Goal: Task Accomplishment & Management: Manage account settings

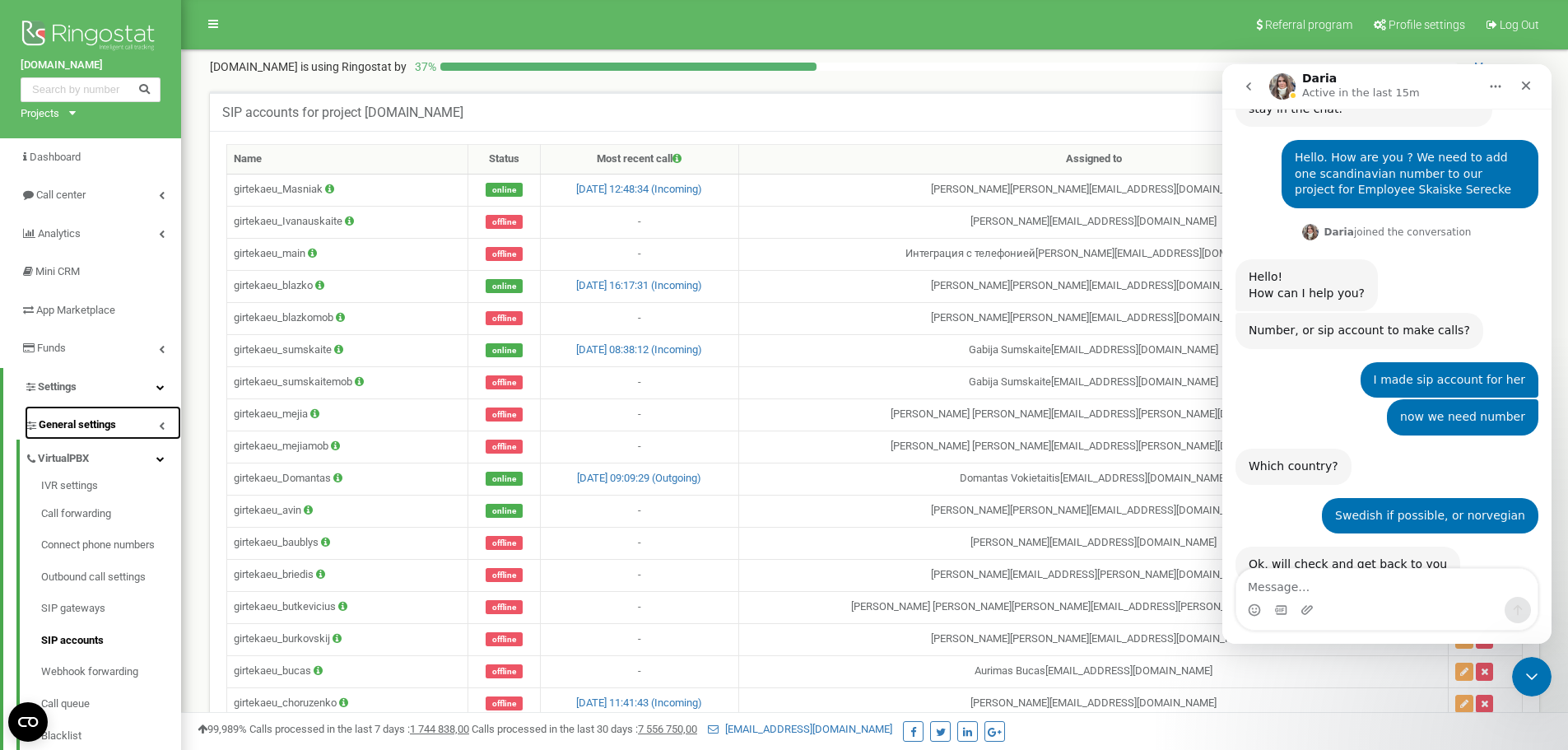
click at [159, 423] on icon at bounding box center [161, 426] width 6 height 9
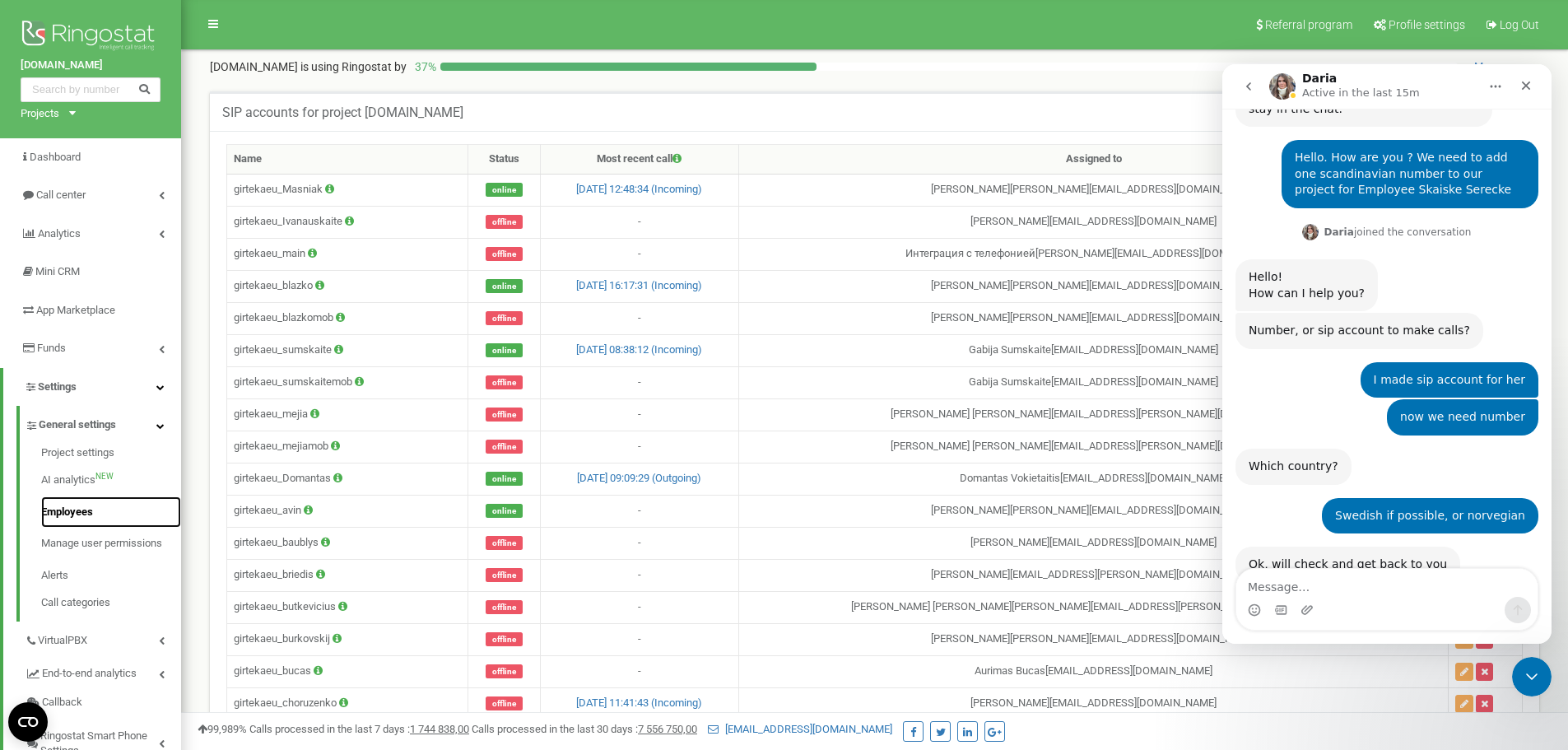
click at [78, 509] on link "Employees" at bounding box center [111, 512] width 140 height 32
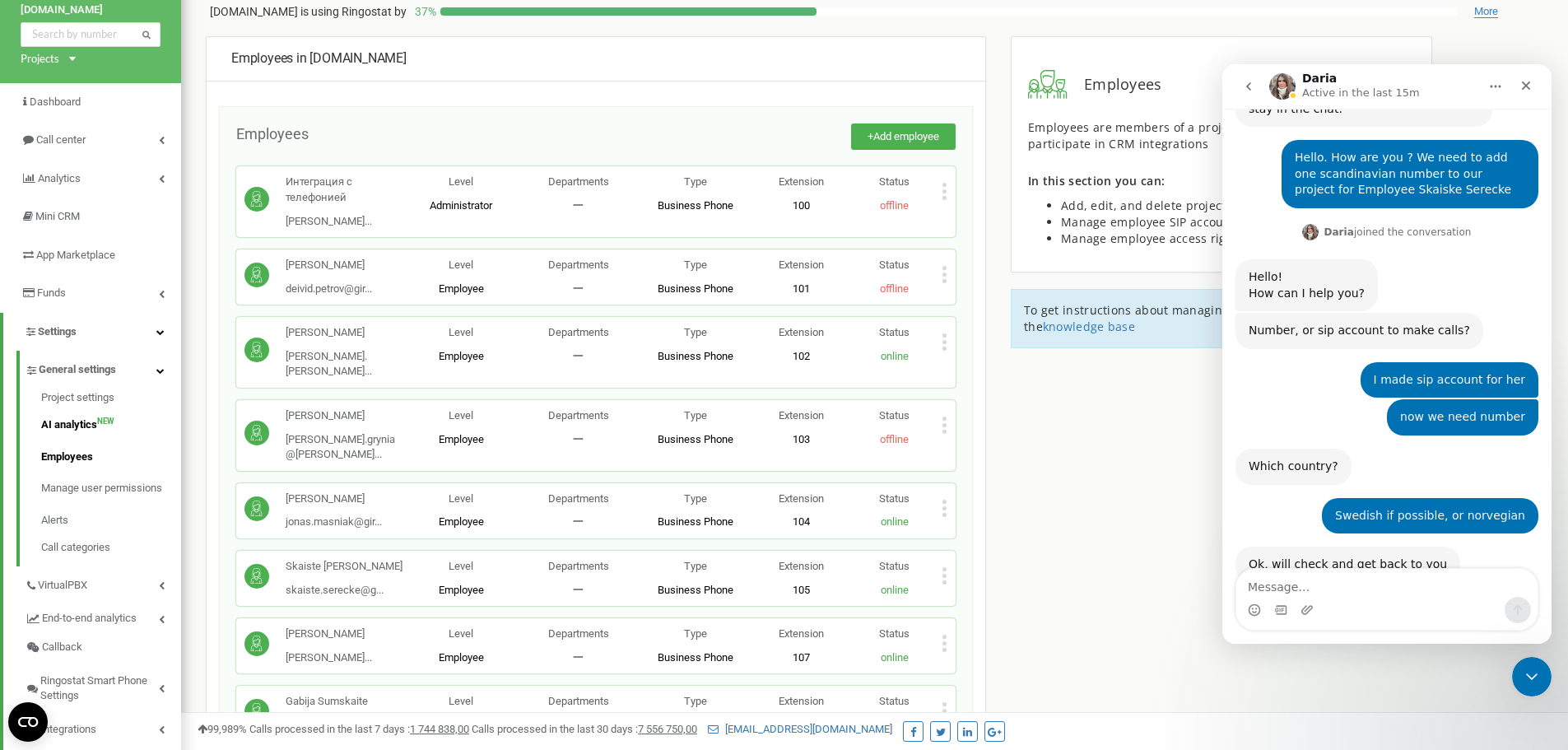
scroll to position [43, 0]
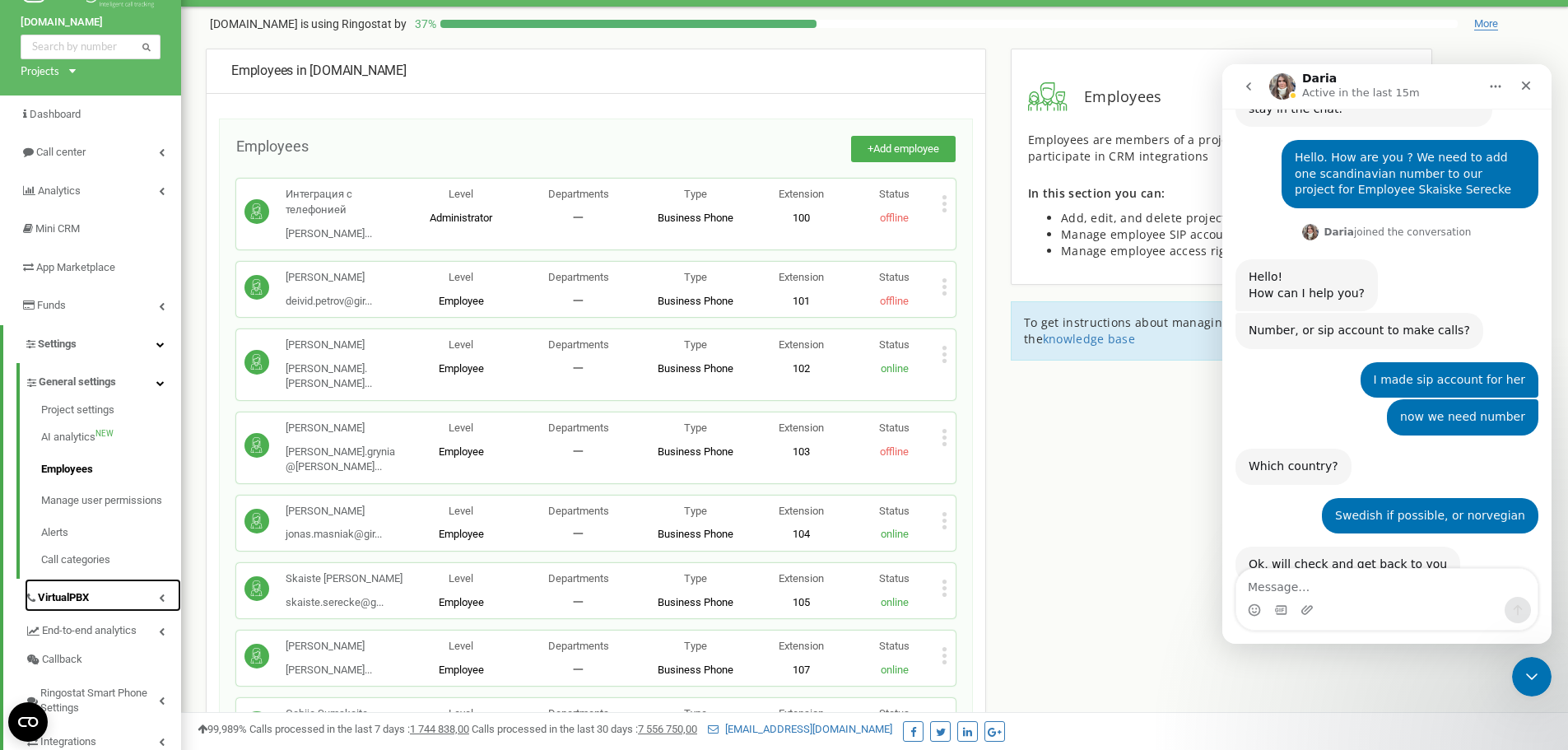
click at [99, 602] on link "VirtualPBX" at bounding box center [103, 595] width 156 height 33
click at [93, 595] on link "SIP accounts" at bounding box center [111, 597] width 140 height 32
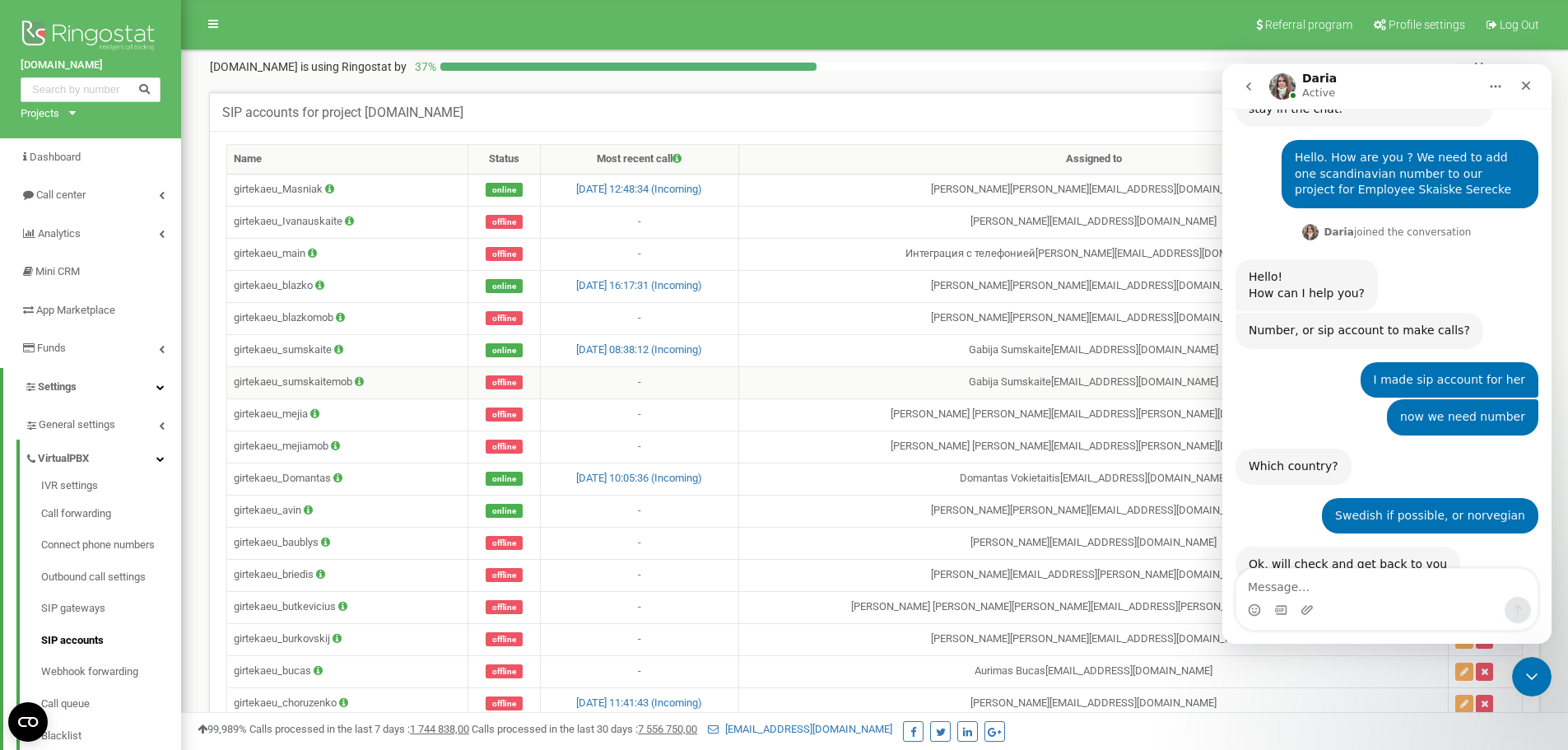
scroll to position [1773, 0]
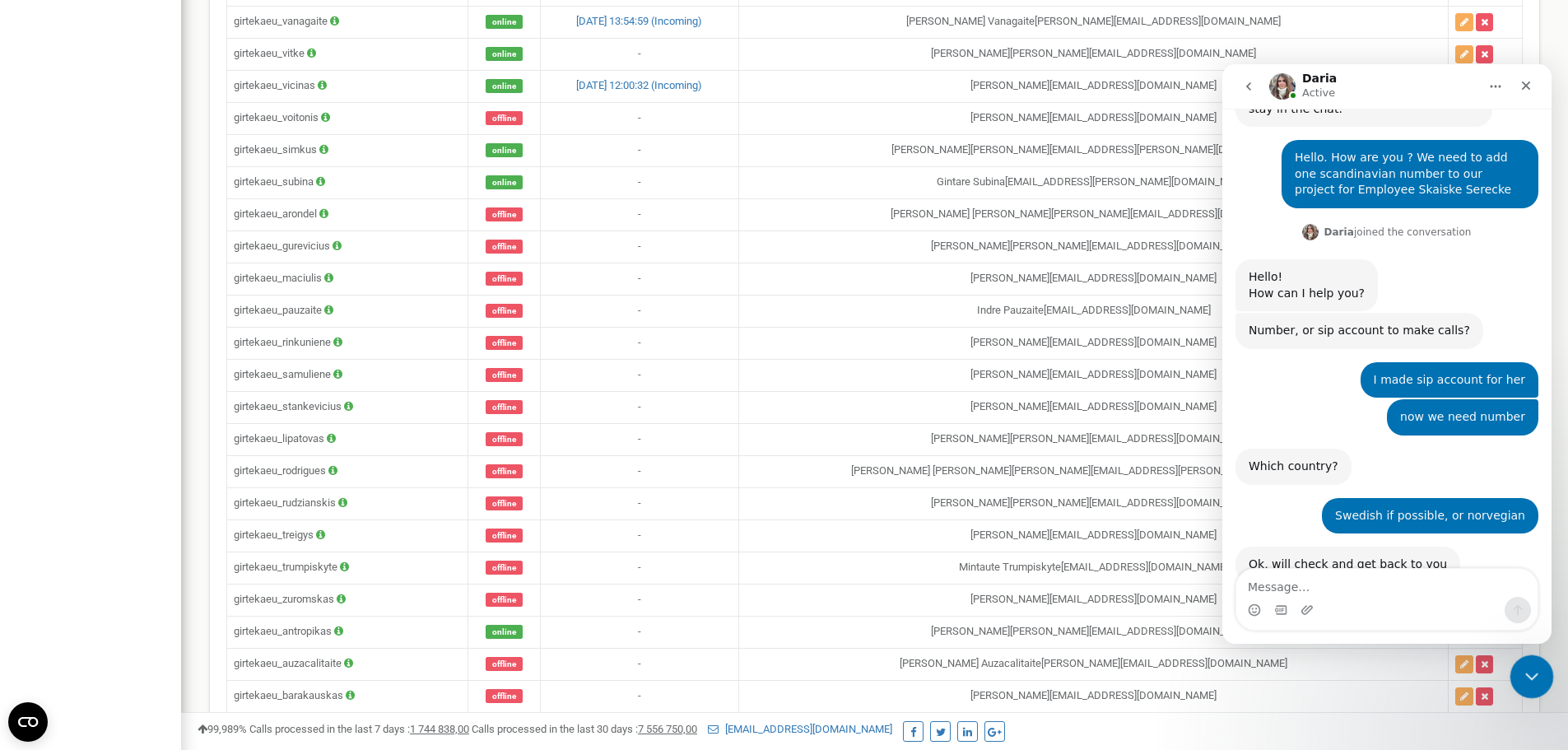
click at [1531, 667] on icon "Close Intercom Messenger" at bounding box center [1529, 674] width 20 height 20
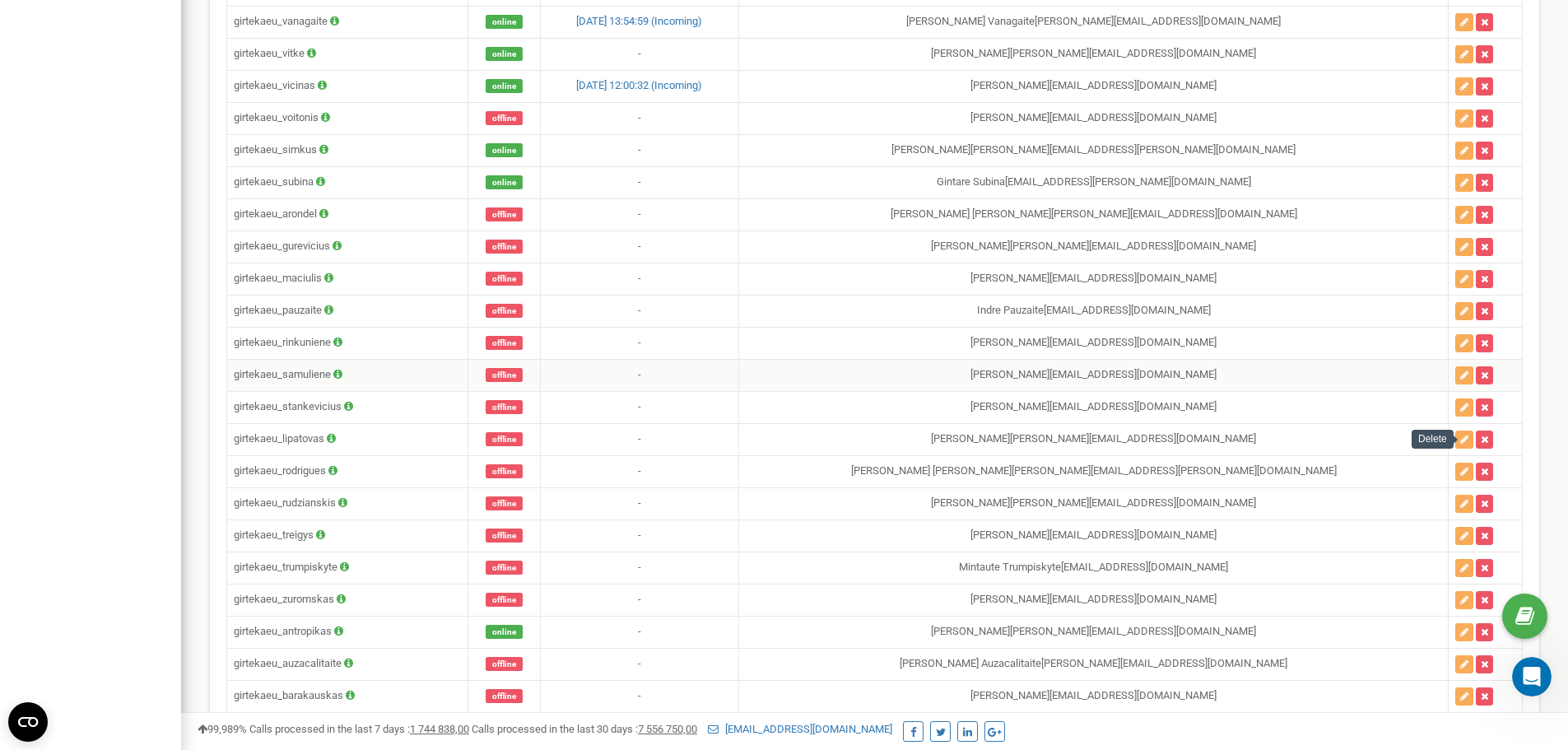
scroll to position [814, 0]
click at [1460, 377] on icon "button" at bounding box center [1464, 375] width 9 height 10
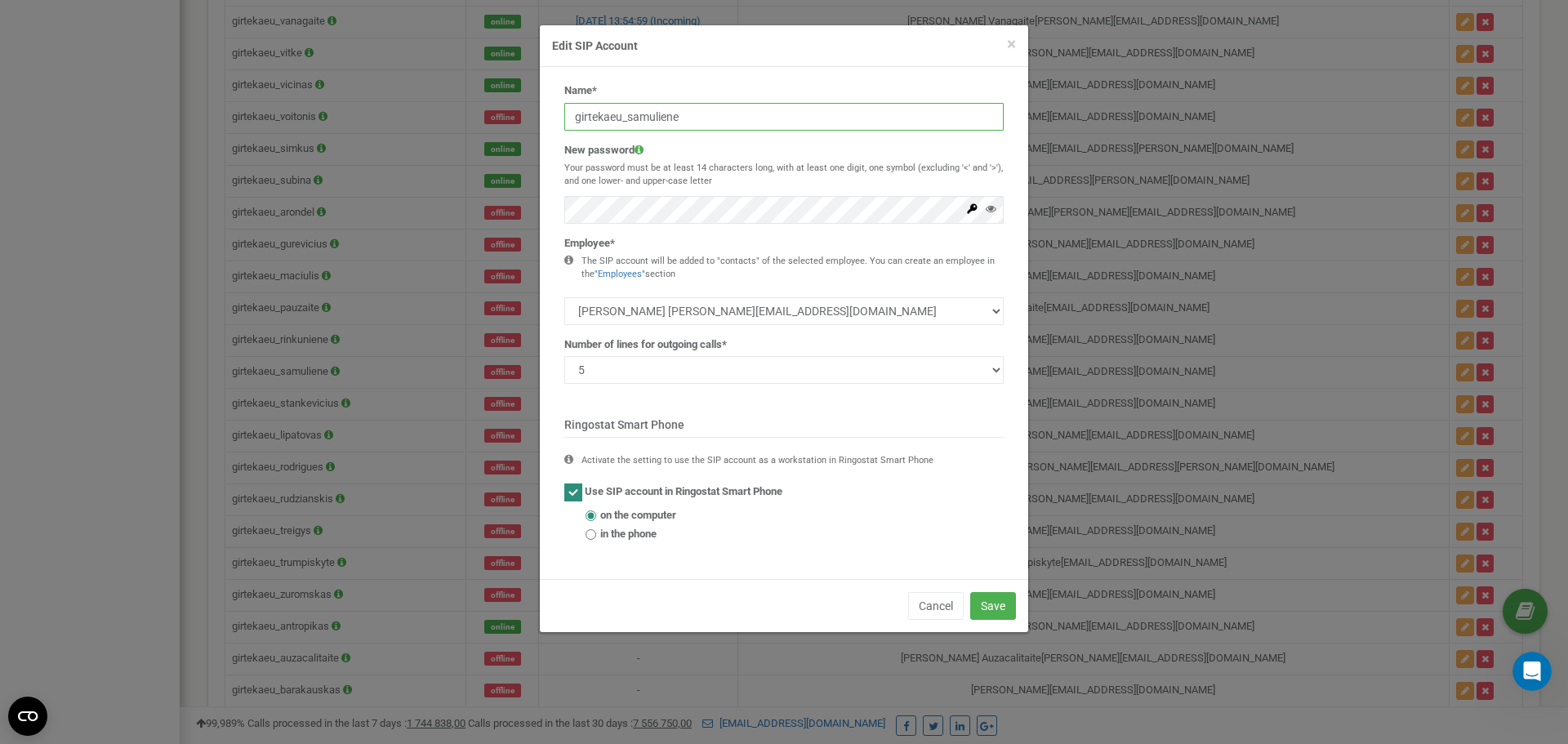
click at [709, 118] on input "girtekaeu_samuliene" at bounding box center [784, 116] width 440 height 28
click at [706, 120] on input "girtekaeu_samuliene" at bounding box center [784, 116] width 440 height 28
click at [970, 207] on icon at bounding box center [972, 208] width 12 height 12
click at [996, 604] on button "Save" at bounding box center [994, 605] width 46 height 28
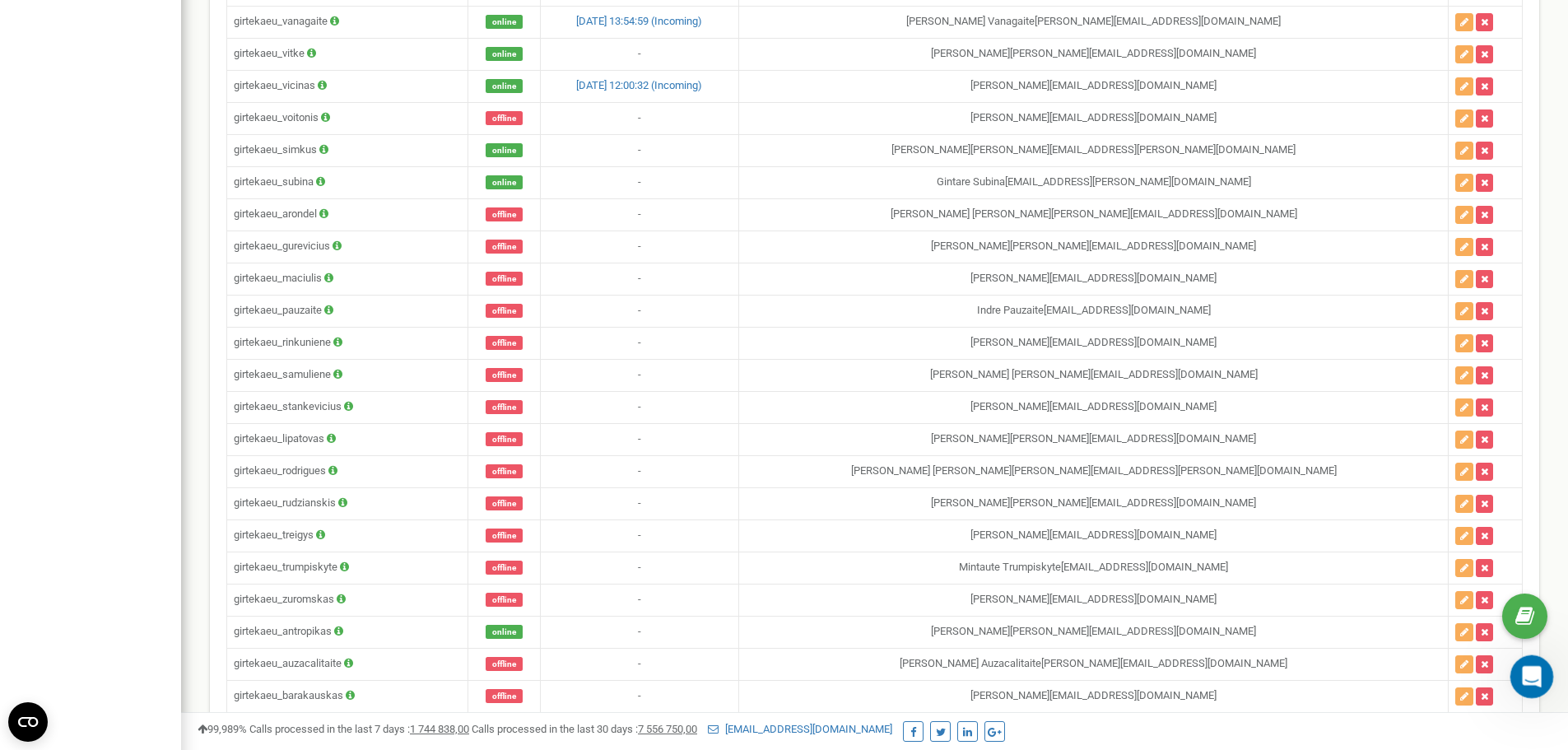
click at [1516, 663] on div "Open Intercom Messenger" at bounding box center [1529, 674] width 54 height 54
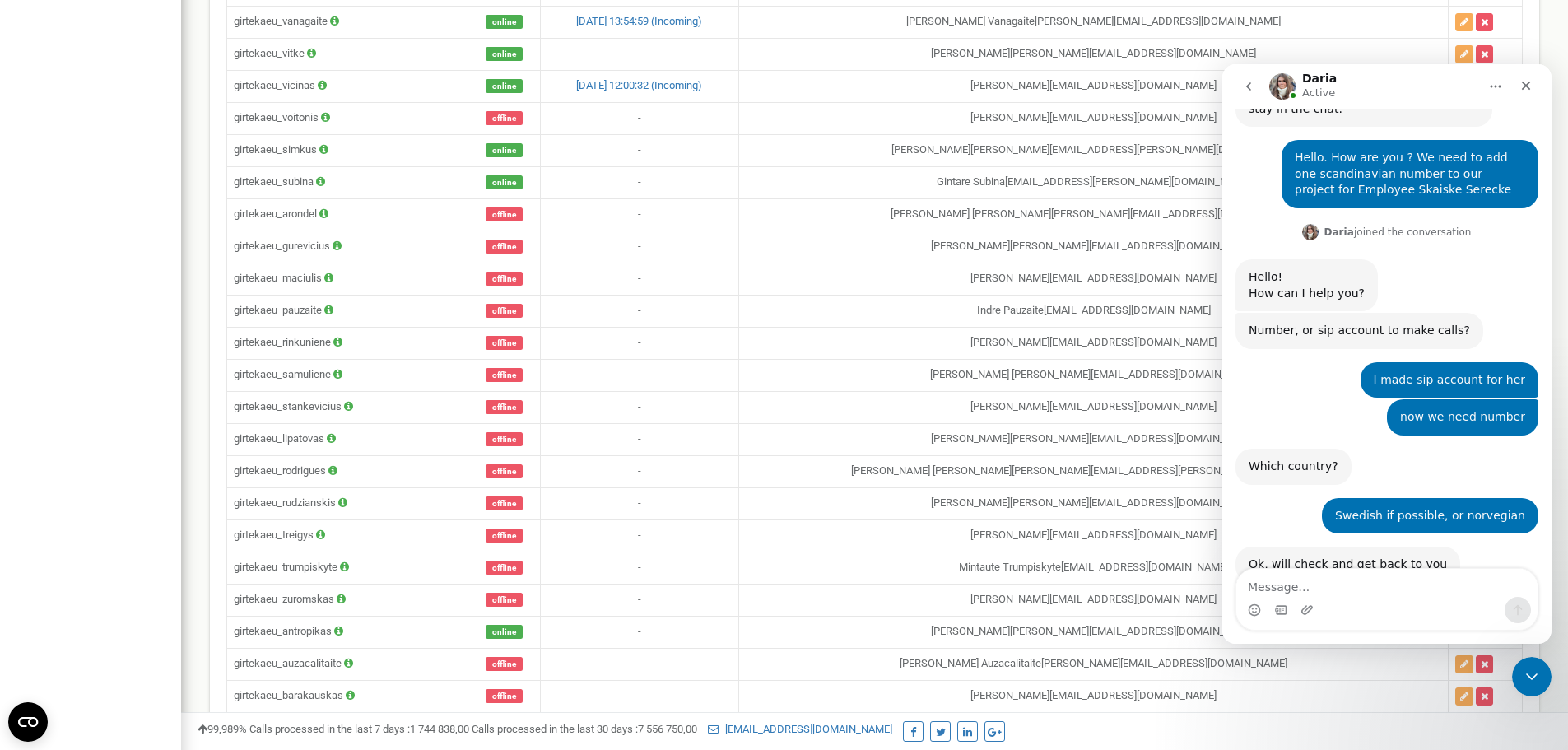
click at [1331, 592] on textarea "Message…" at bounding box center [1386, 582] width 301 height 28
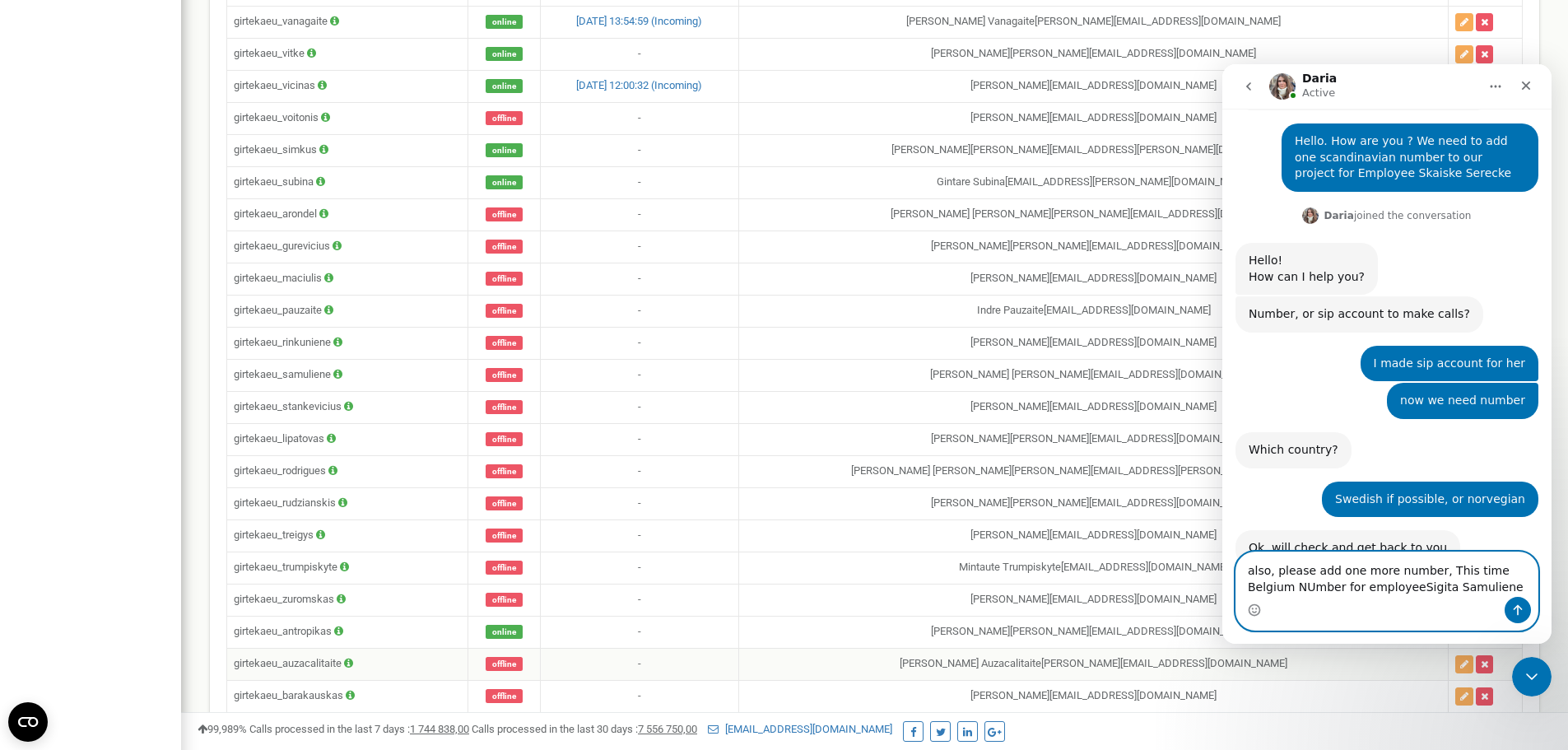
type textarea "also, please add one more number, This time Belgium NUmber for employee Sigita …"
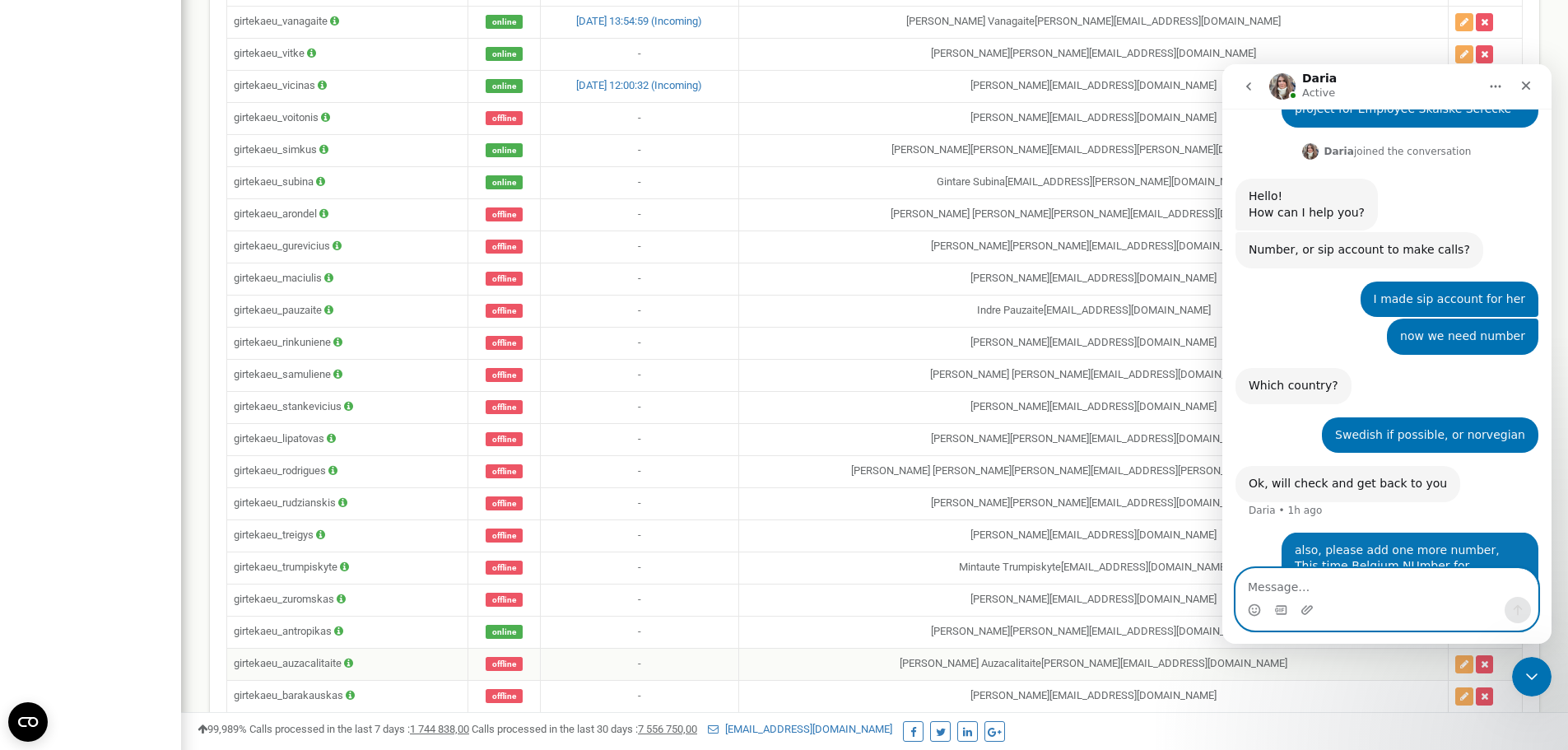
scroll to position [896, 0]
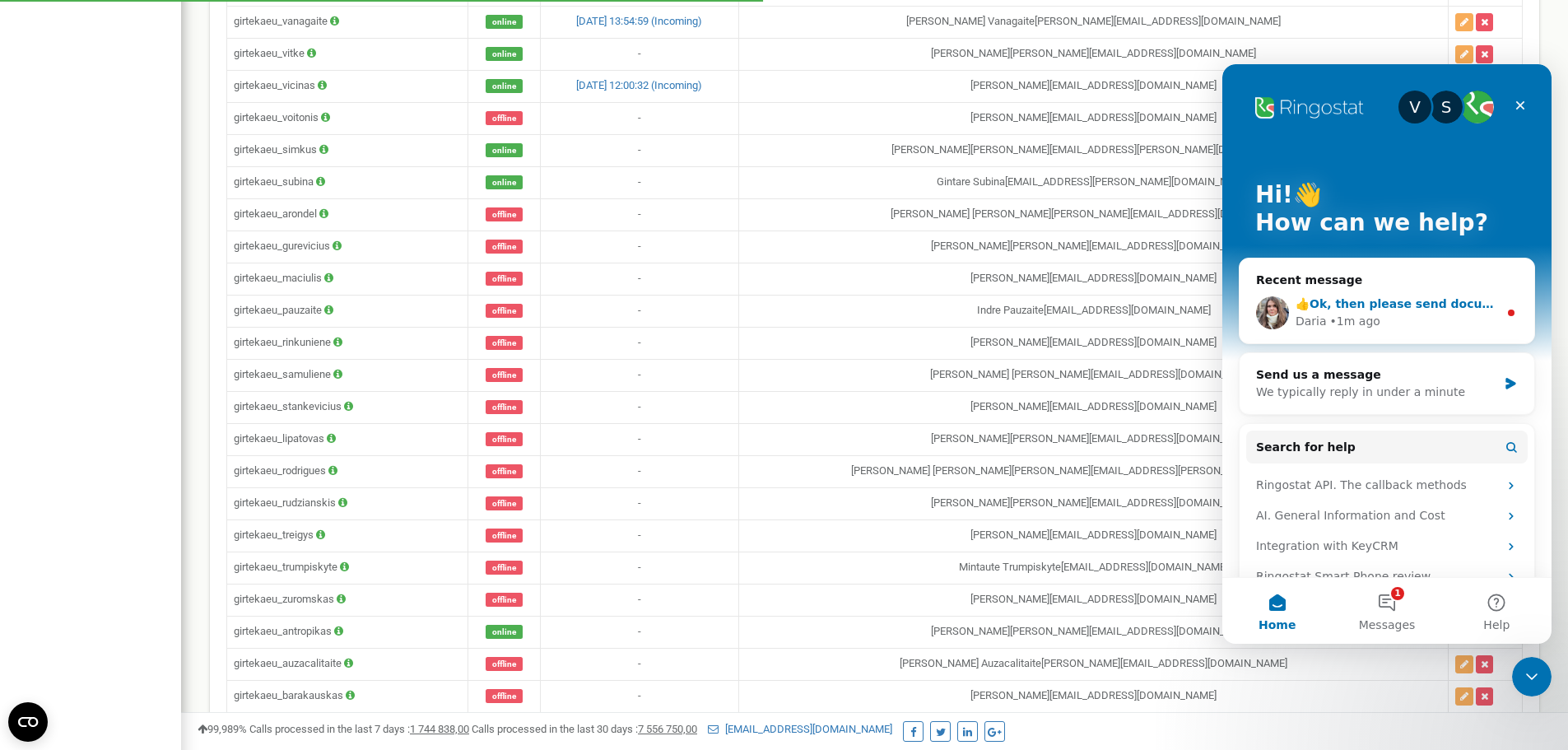
click at [1416, 303] on span "👍Ok, then please send documents to the chat" at bounding box center [1446, 303] width 302 height 13
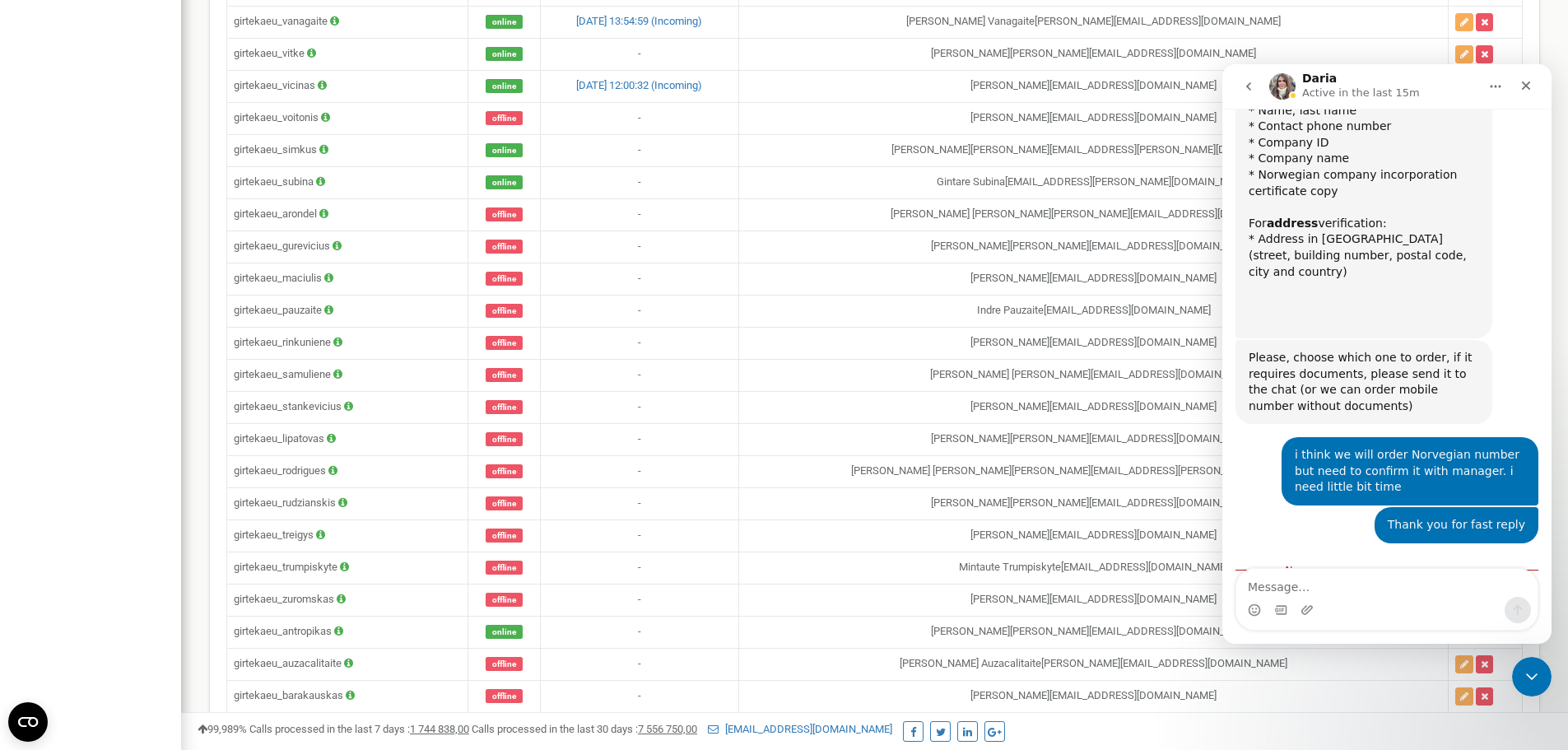
scroll to position [1972, 0]
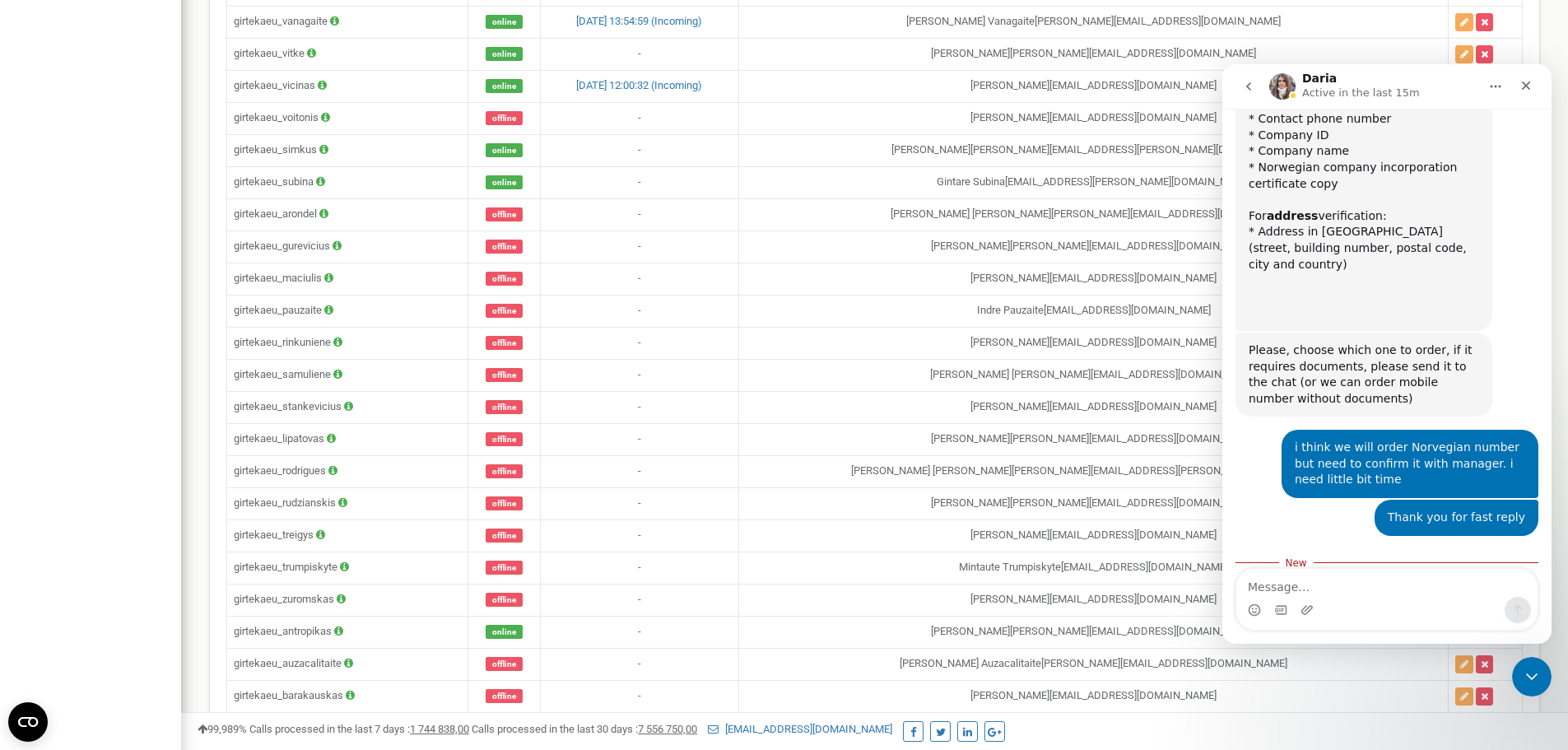
click at [1363, 588] on textarea "Message…" at bounding box center [1386, 582] width 301 height 28
type textarea "ok. What about Belgium number?"
